Goal: Check status: Check status

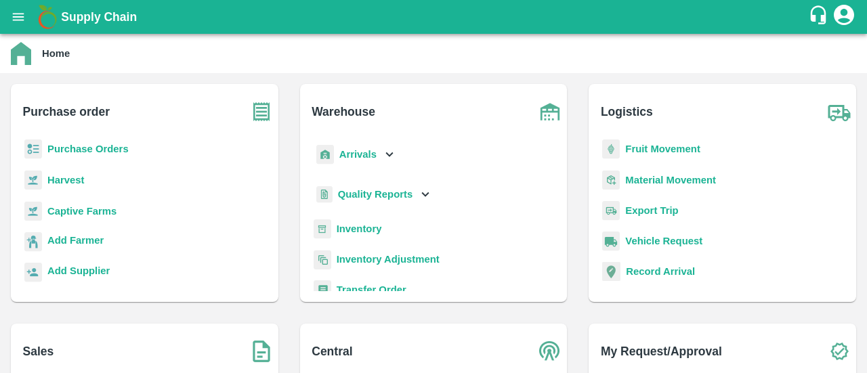
click at [85, 147] on b "Purchase Orders" at bounding box center [87, 149] width 81 height 11
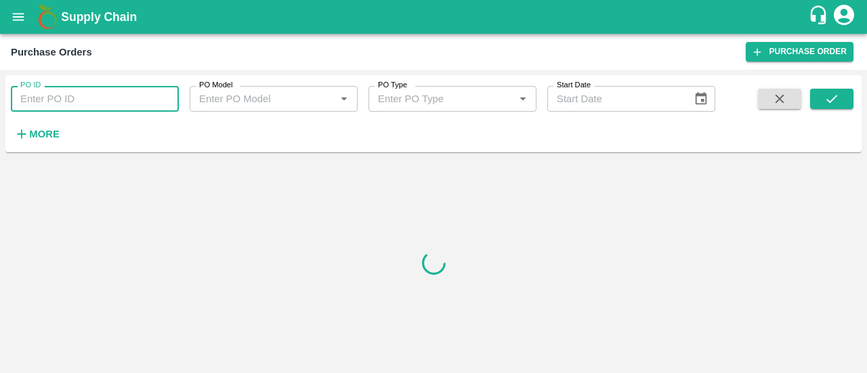
click at [57, 98] on input "PO ID" at bounding box center [95, 99] width 168 height 26
paste input "169867"
type input "169867"
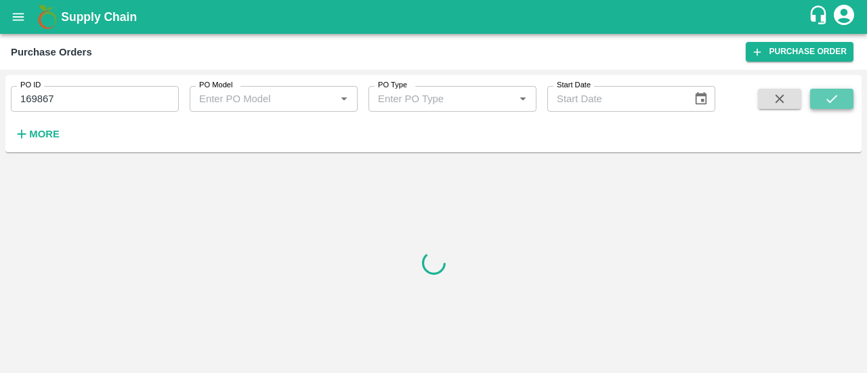
click at [821, 93] on button "submit" at bounding box center [831, 99] width 43 height 20
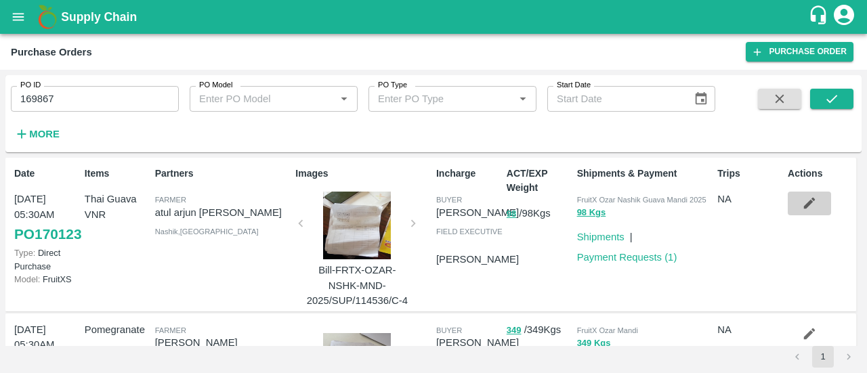
click at [816, 198] on button "button" at bounding box center [809, 203] width 43 height 23
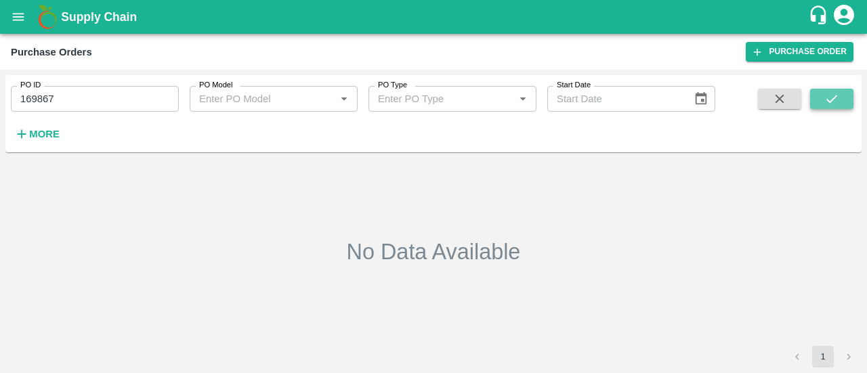
click at [821, 98] on button "submit" at bounding box center [831, 99] width 43 height 20
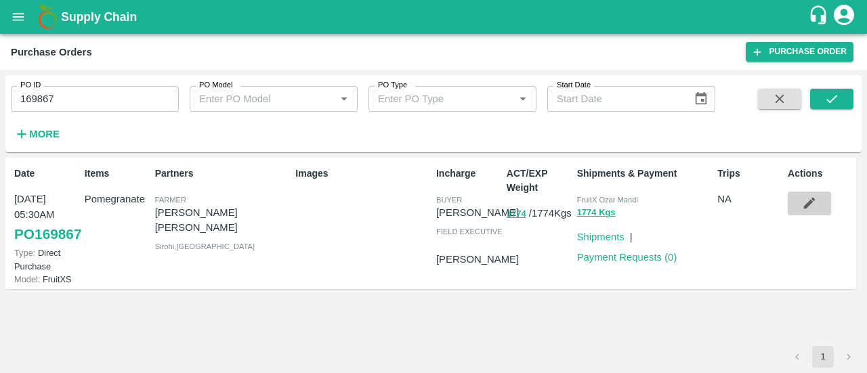
click at [806, 201] on icon "button" at bounding box center [809, 203] width 15 height 15
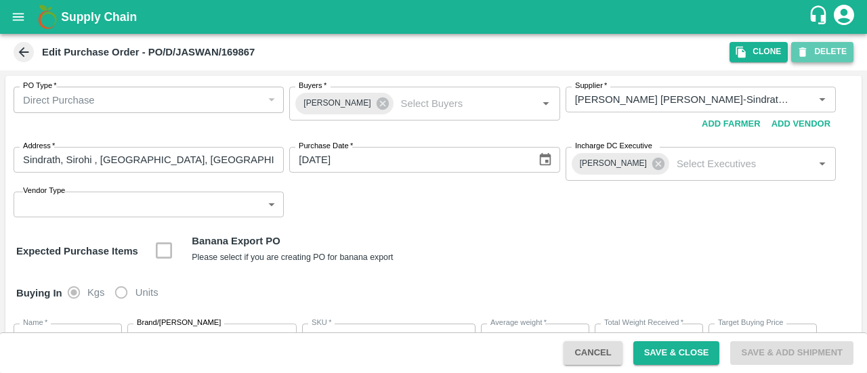
click at [825, 54] on button "DELETE" at bounding box center [822, 52] width 62 height 20
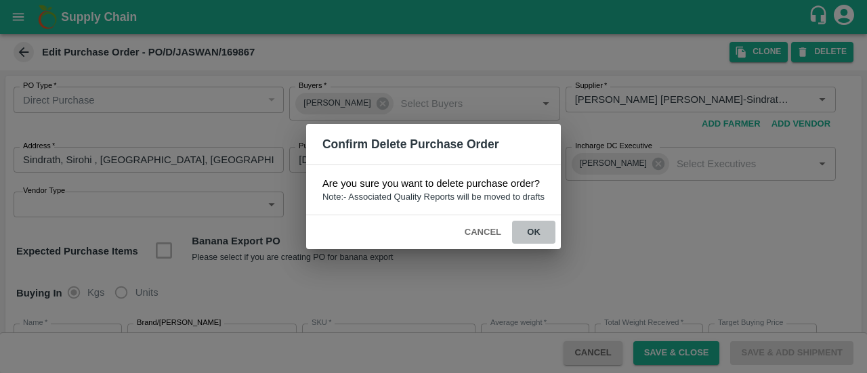
click at [531, 234] on button "ok" at bounding box center [533, 233] width 43 height 24
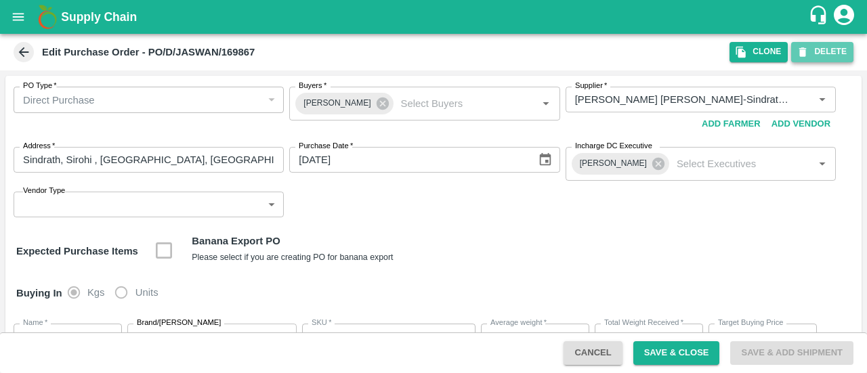
click at [820, 49] on button "DELETE" at bounding box center [822, 52] width 62 height 20
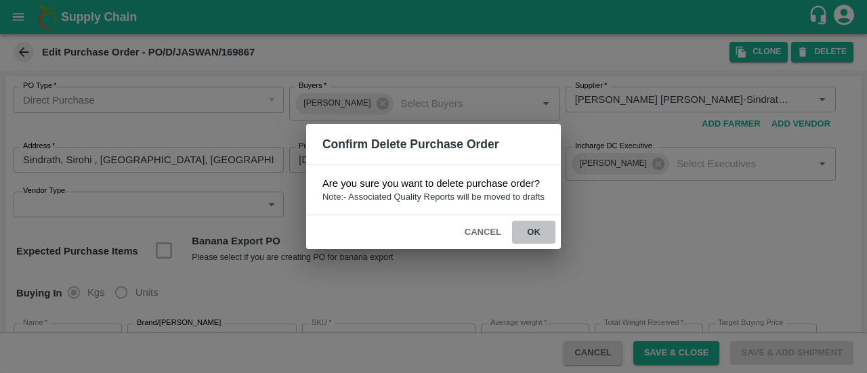
click at [540, 240] on button "ok" at bounding box center [533, 233] width 43 height 24
click at [535, 230] on button "ok" at bounding box center [533, 233] width 43 height 24
click at [474, 231] on button "Cancel" at bounding box center [482, 233] width 47 height 24
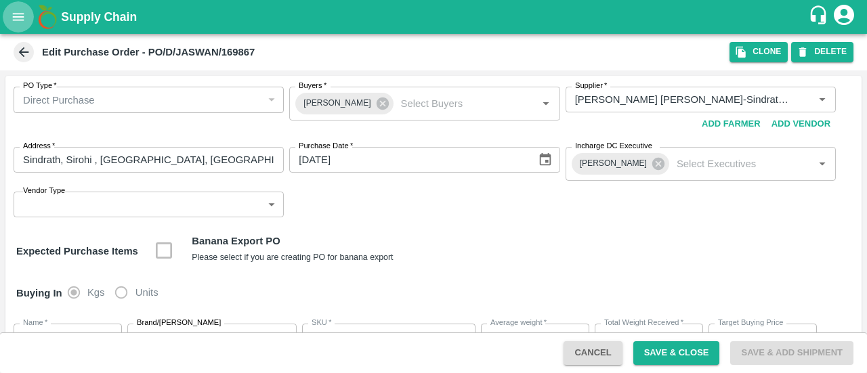
click at [14, 18] on icon "open drawer" at bounding box center [18, 16] width 15 height 15
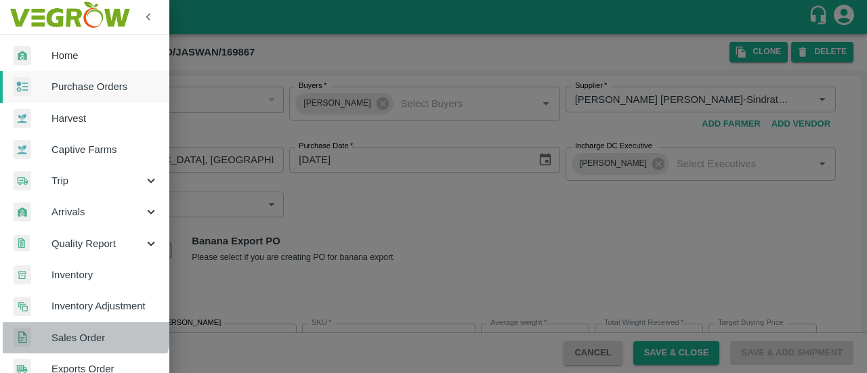
click at [66, 324] on link "Sales Order" at bounding box center [84, 337] width 169 height 31
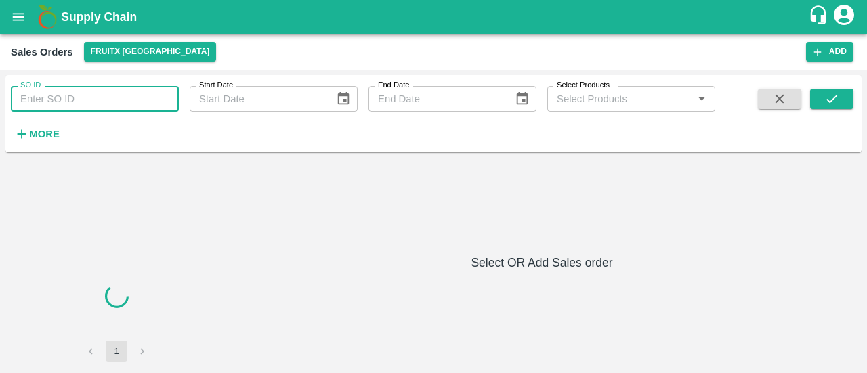
click at [71, 90] on input "SO ID" at bounding box center [95, 99] width 168 height 26
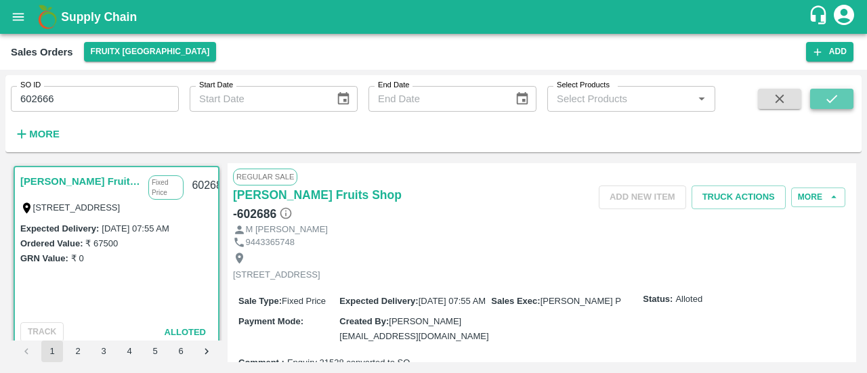
click at [832, 94] on icon "submit" at bounding box center [831, 98] width 15 height 15
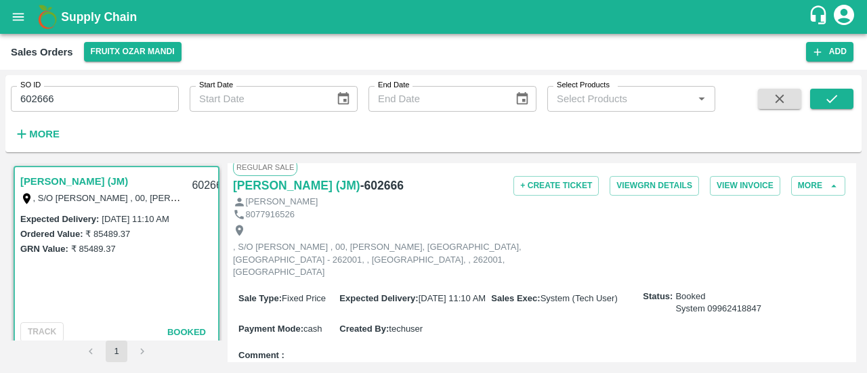
scroll to position [10, 0]
click at [93, 89] on input "602666" at bounding box center [95, 99] width 168 height 26
type input "6"
paste input "text"
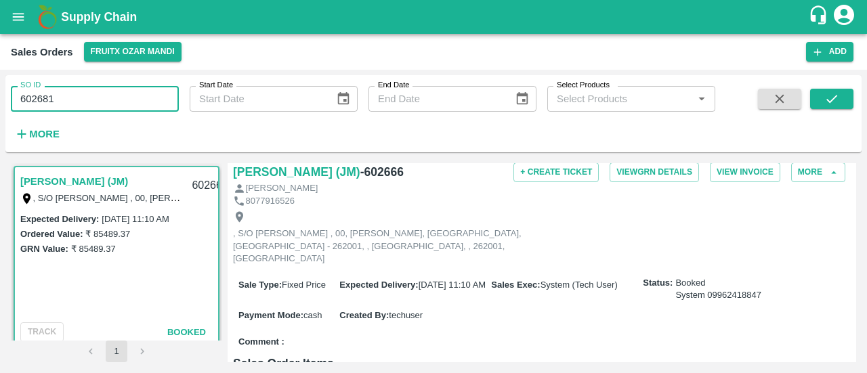
scroll to position [24, 0]
type input "602681"
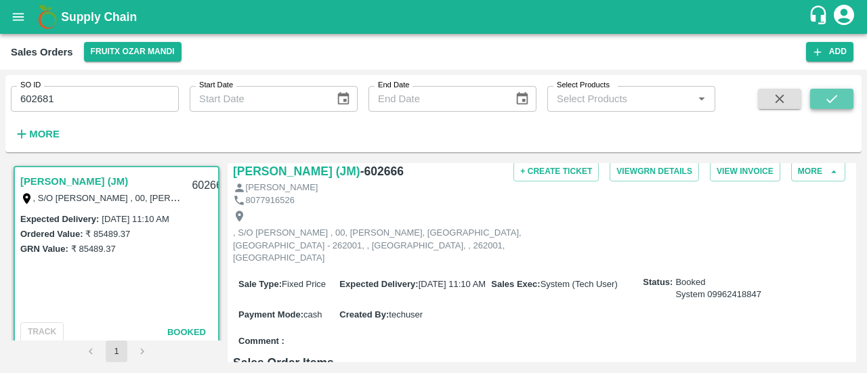
click at [822, 103] on button "submit" at bounding box center [831, 99] width 43 height 20
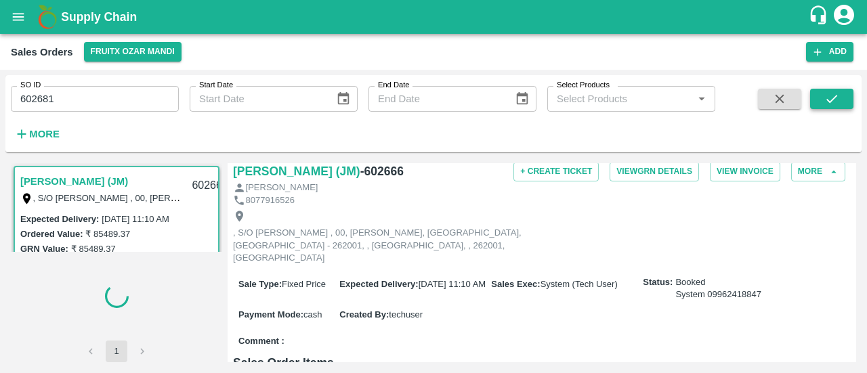
scroll to position [4, 0]
